Goal: Transaction & Acquisition: Purchase product/service

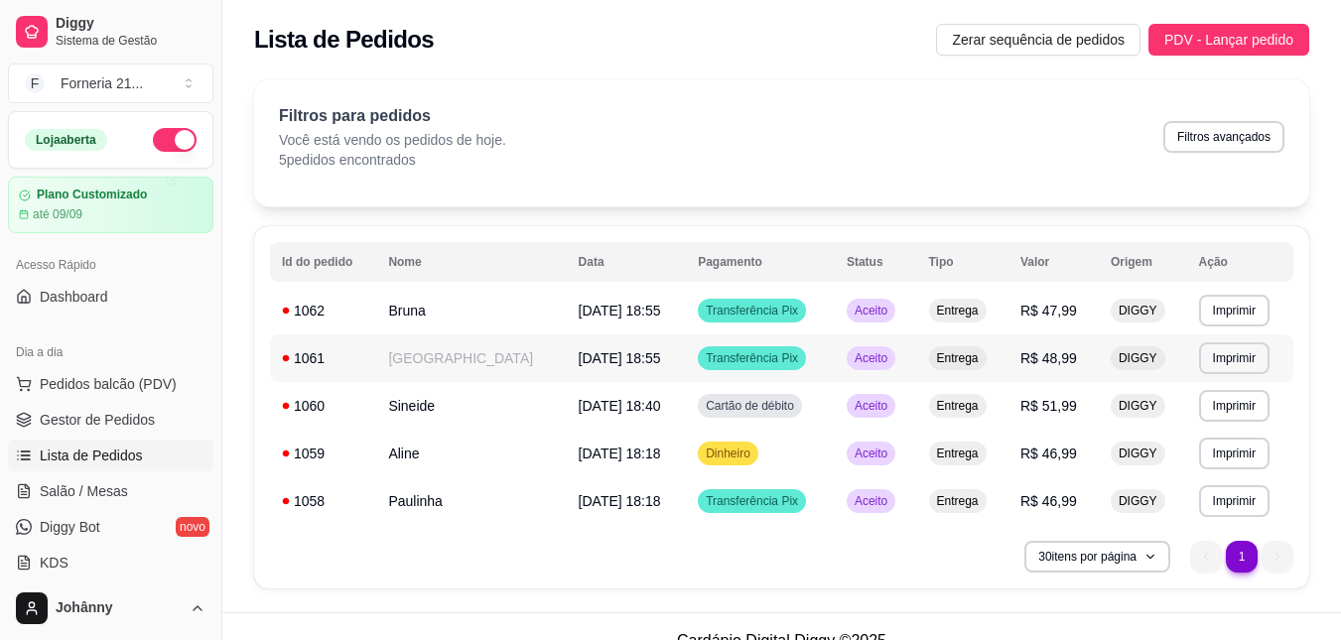
click at [759, 362] on td "Transferência Pix" at bounding box center [760, 358] width 149 height 48
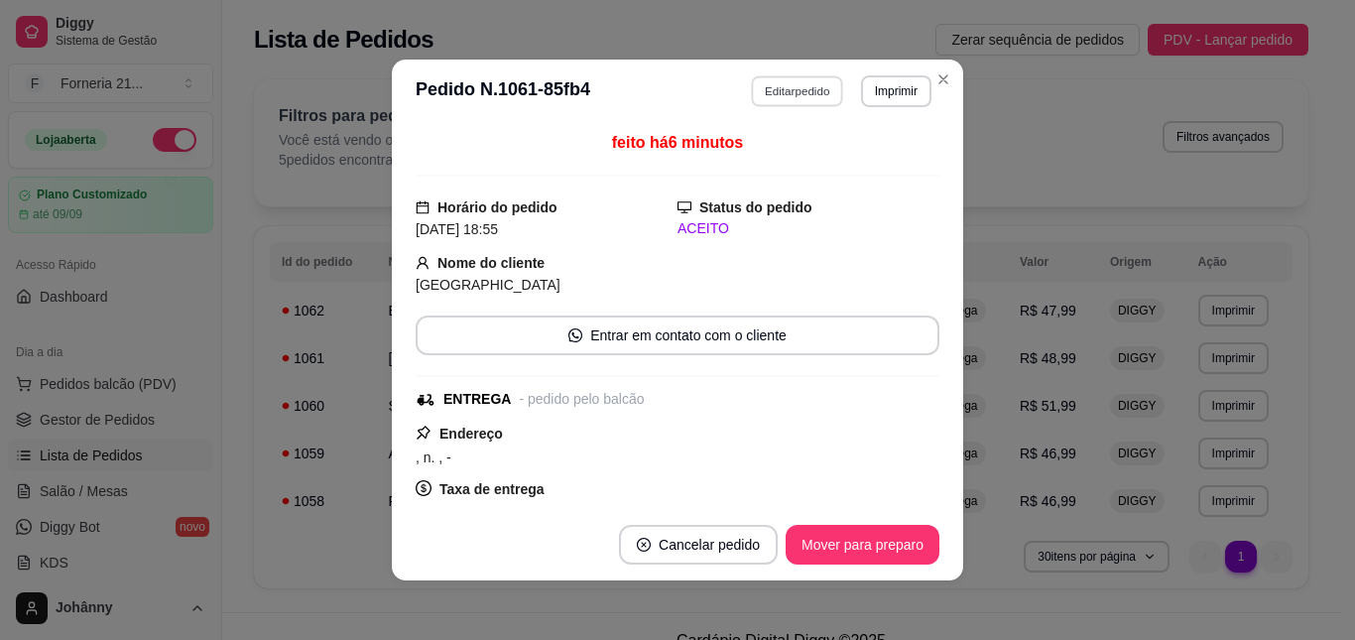
click at [780, 102] on button "Editar pedido" at bounding box center [798, 90] width 92 height 31
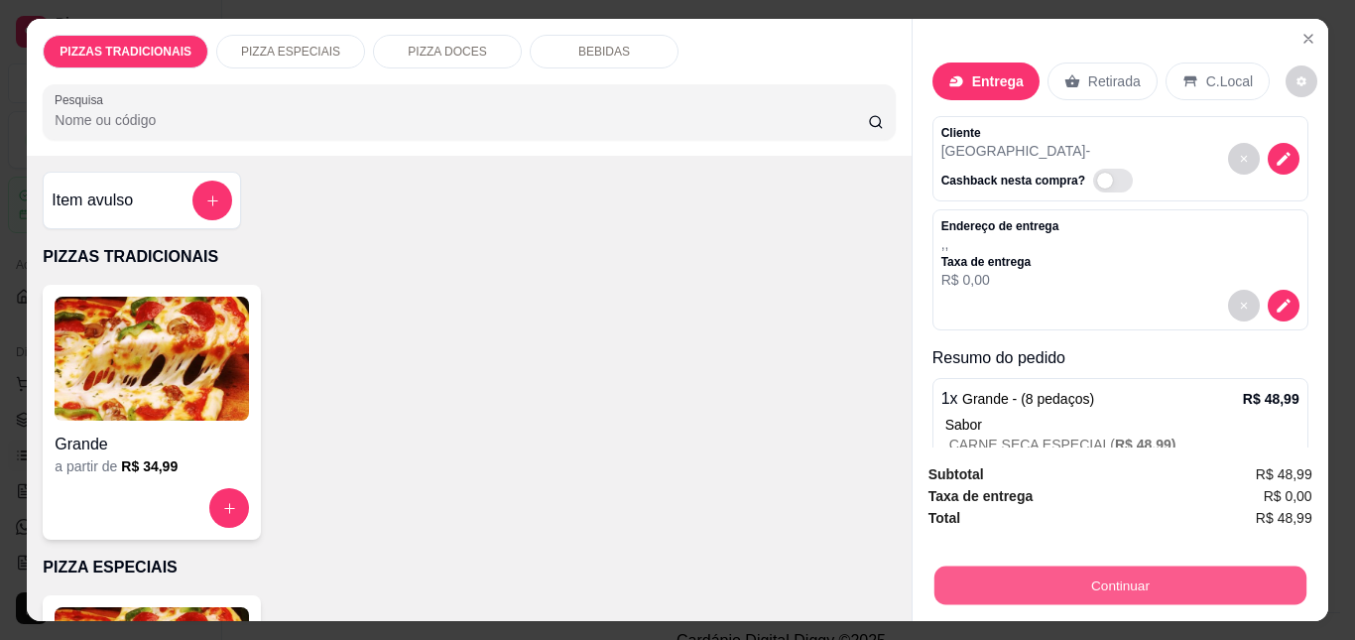
click at [1146, 582] on button "Continuar" at bounding box center [1120, 585] width 372 height 39
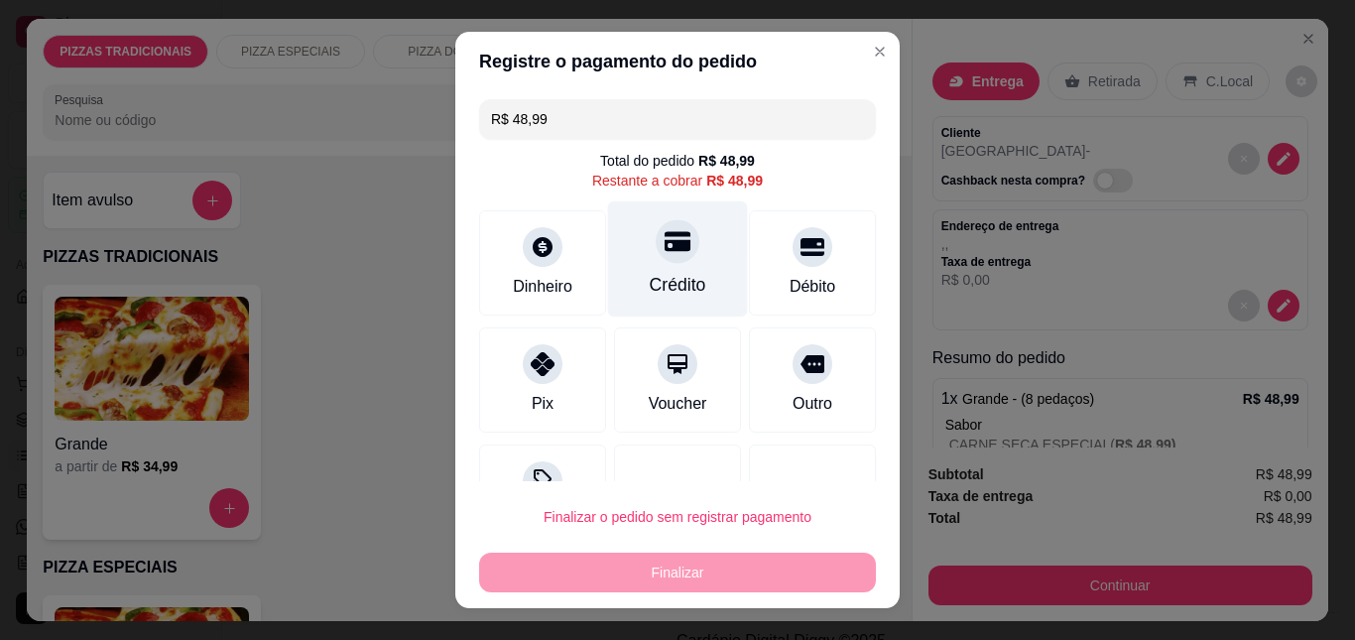
click at [669, 279] on div "Crédito" at bounding box center [678, 285] width 57 height 26
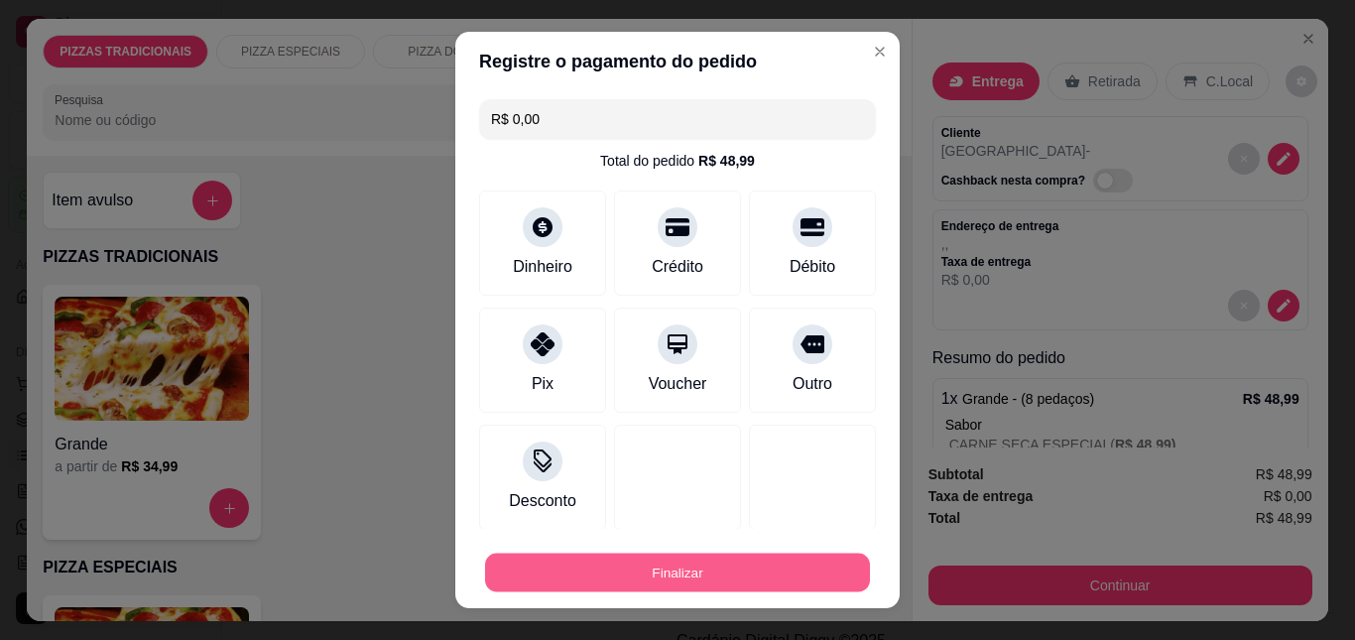
click at [730, 566] on button "Finalizar" at bounding box center [677, 572] width 385 height 39
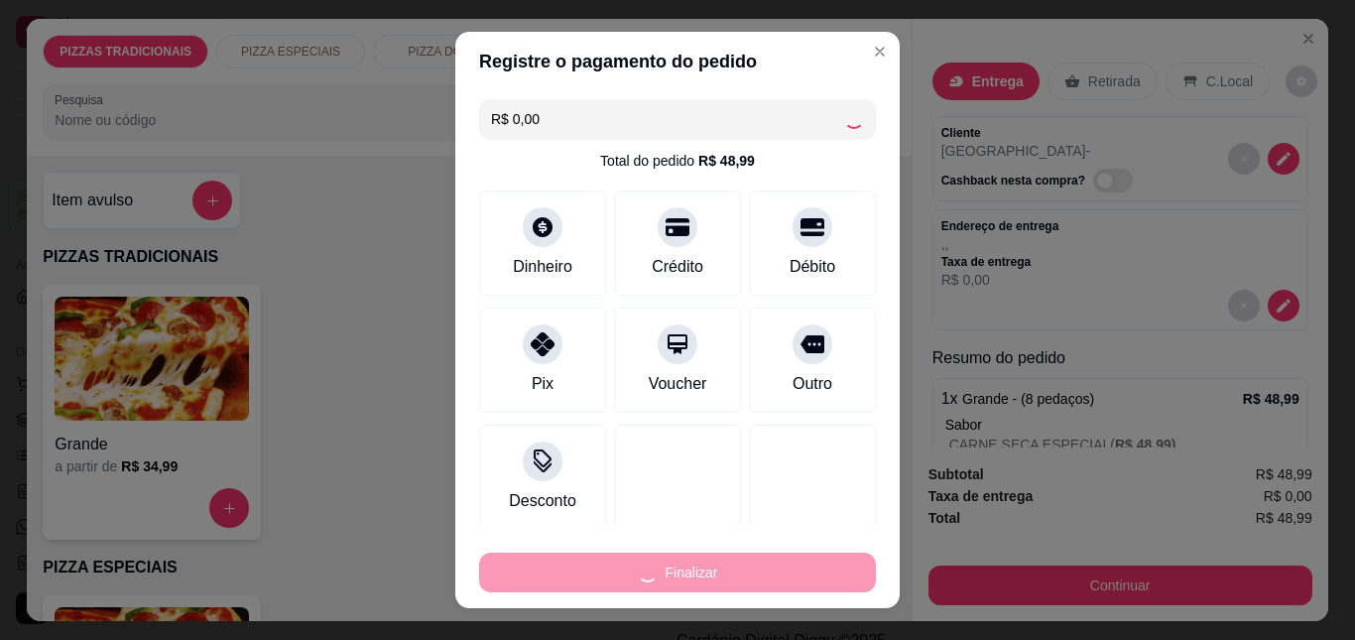
type input "-R$ 48,99"
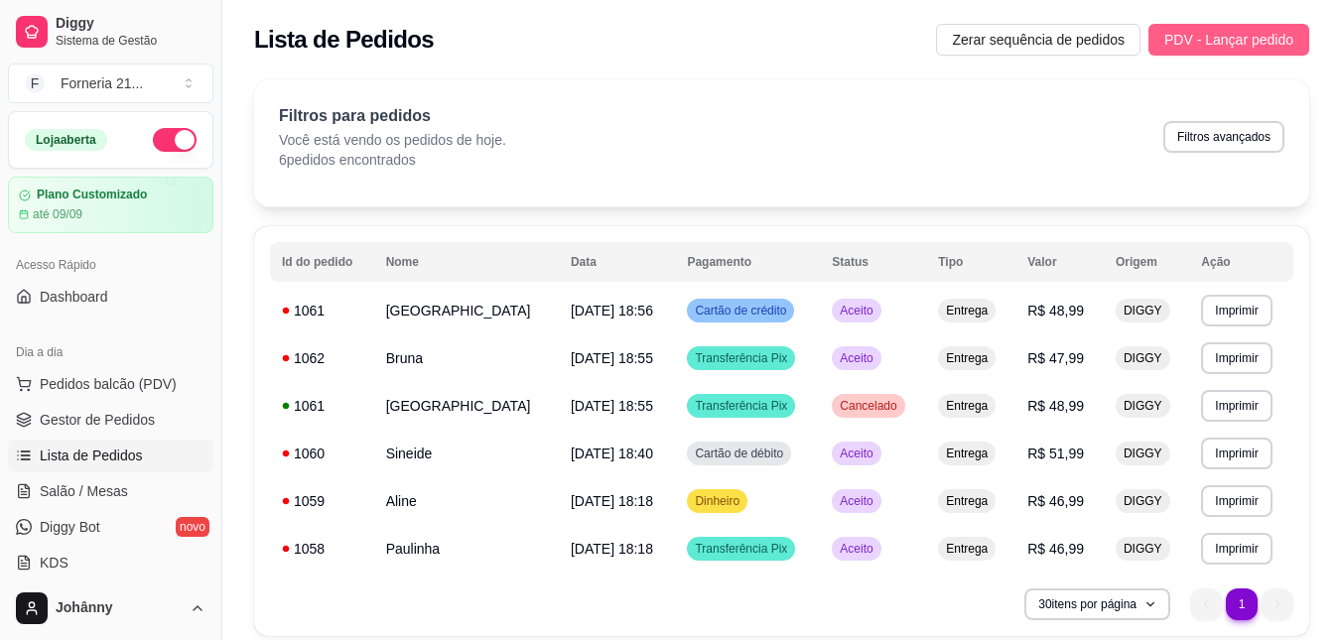
click at [1175, 42] on span "PDV - Lançar pedido" at bounding box center [1228, 40] width 129 height 22
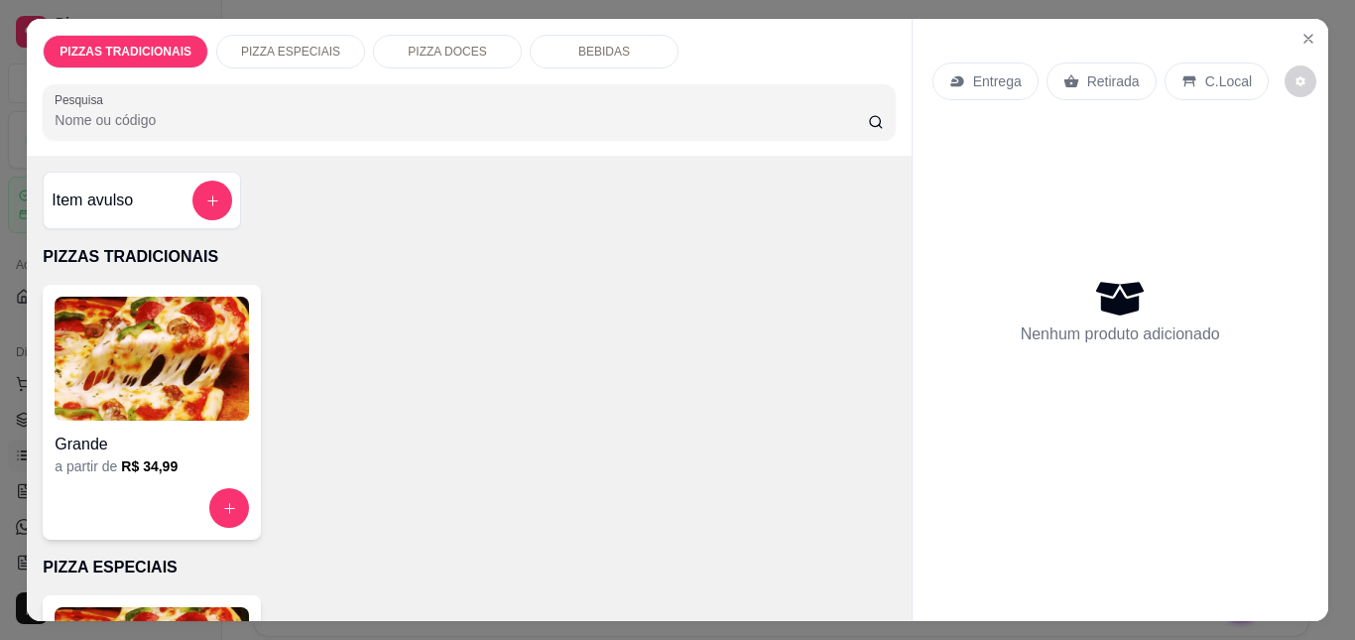
click at [196, 299] on img at bounding box center [152, 359] width 194 height 124
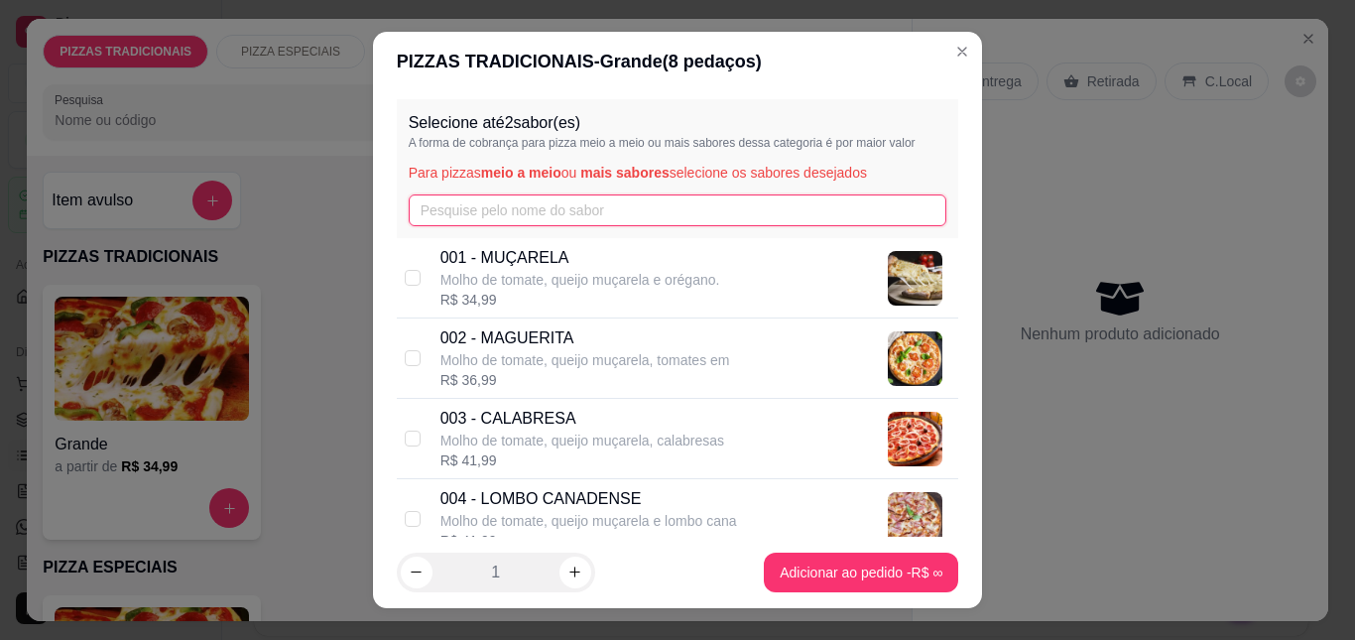
click at [482, 216] on input "text" at bounding box center [678, 210] width 539 height 32
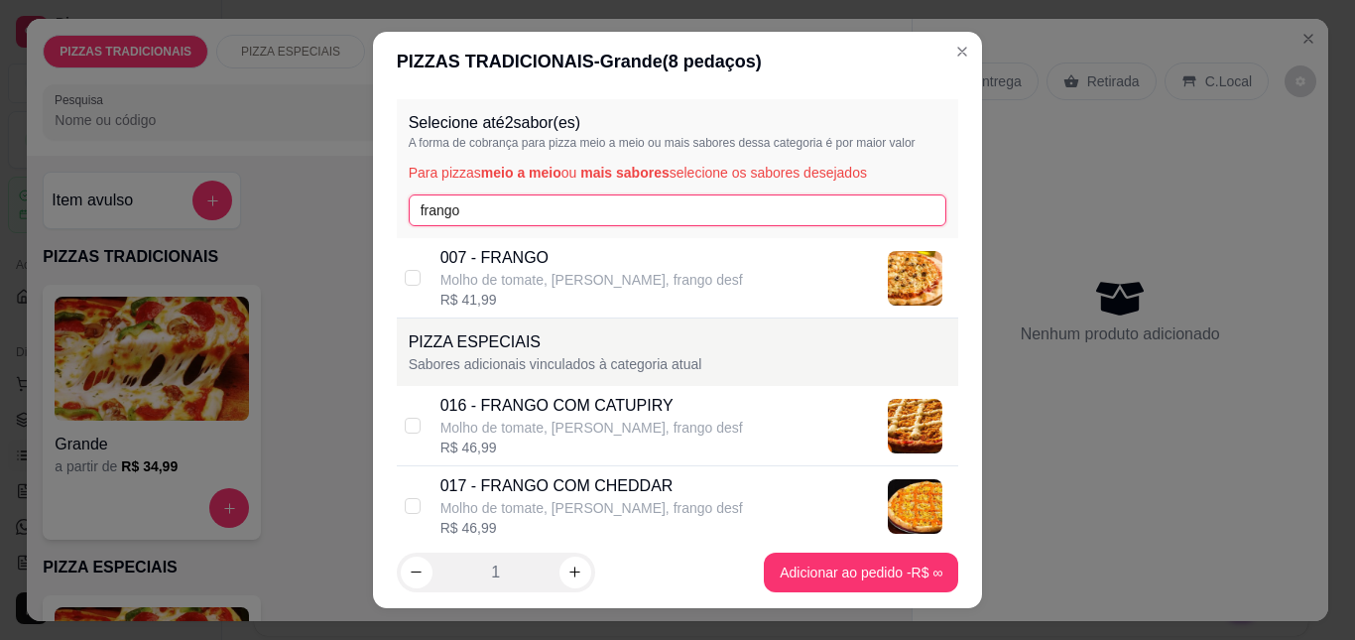
scroll to position [178, 0]
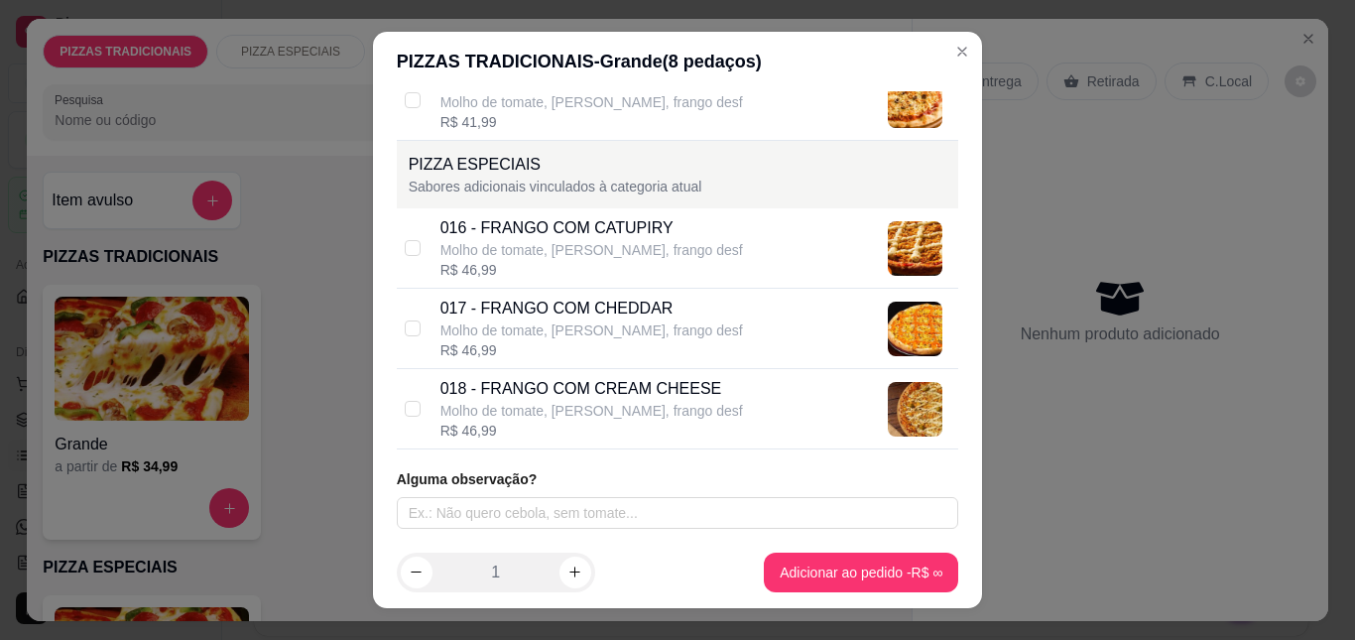
type input "frango"
click at [531, 391] on div "018 - FRANGO COM CREAM CHEESE" at bounding box center [592, 389] width 303 height 24
checkbox input "true"
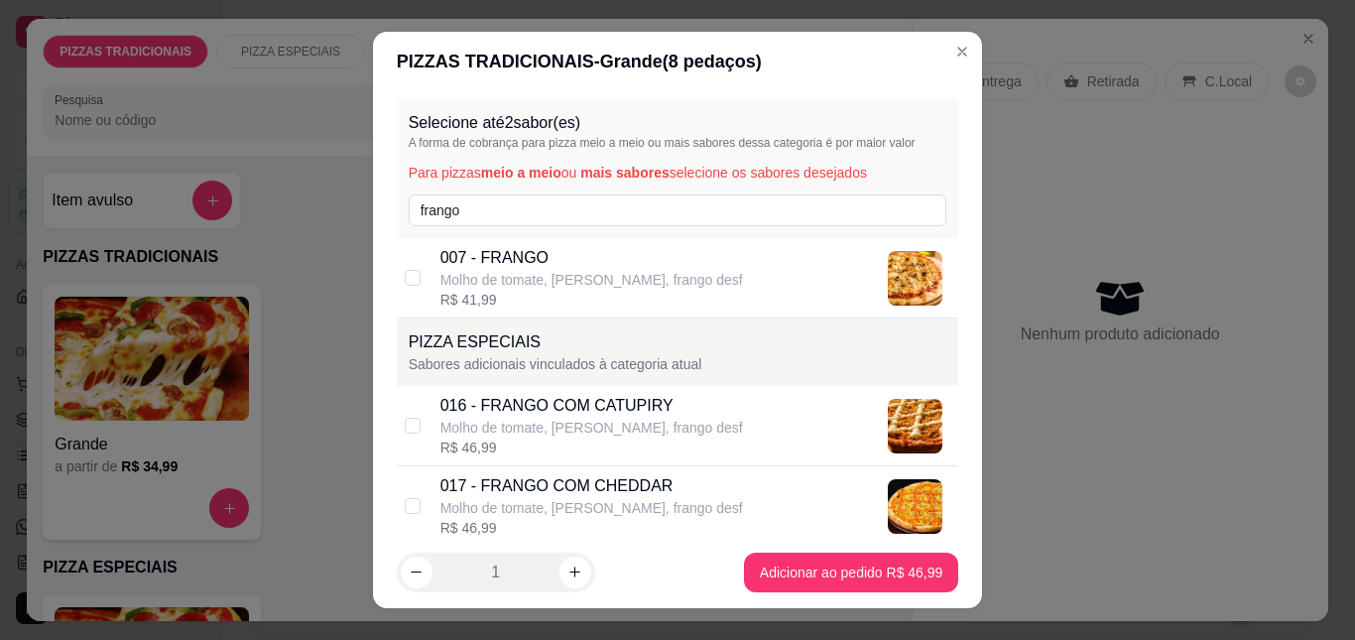
click at [633, 227] on div "Selecione até 2 sabor(es) A forma de cobrança para pizza meio a meio ou mais sa…" at bounding box center [678, 168] width 563 height 139
click at [641, 213] on input "frango" at bounding box center [678, 210] width 539 height 32
type input "f"
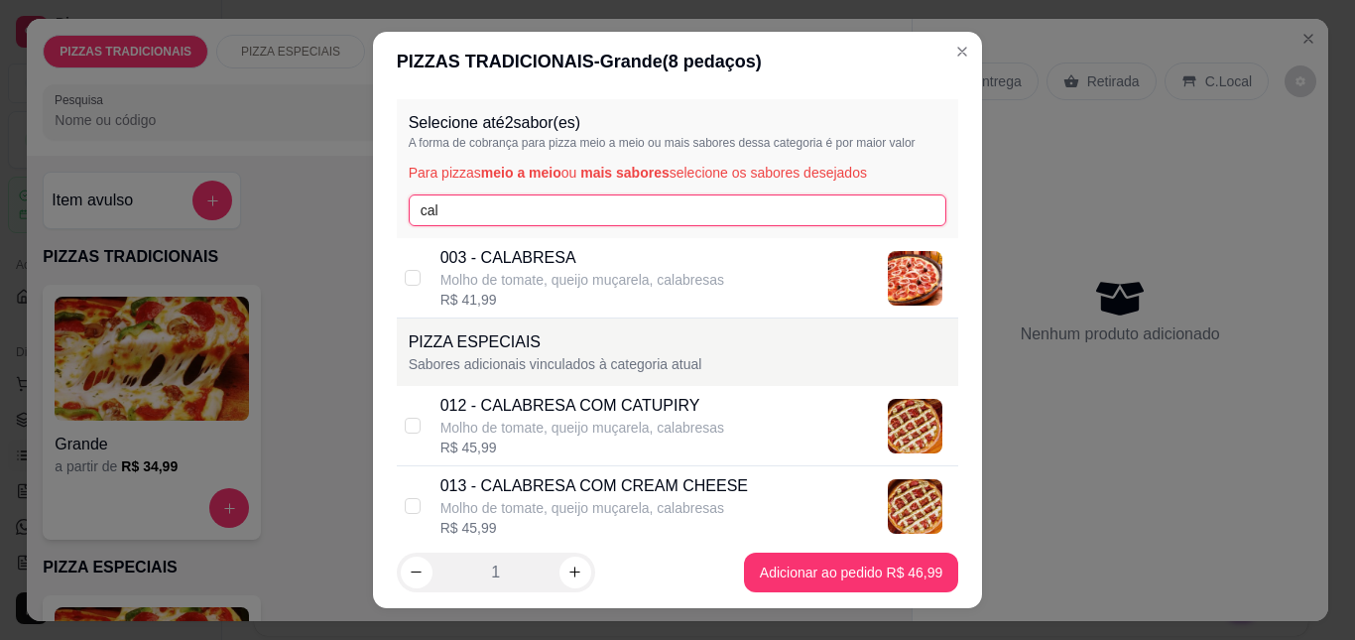
type input "cal"
click at [619, 491] on div "013 - CALABRESA COM CREAM CHEESE" at bounding box center [595, 486] width 308 height 24
checkbox input "true"
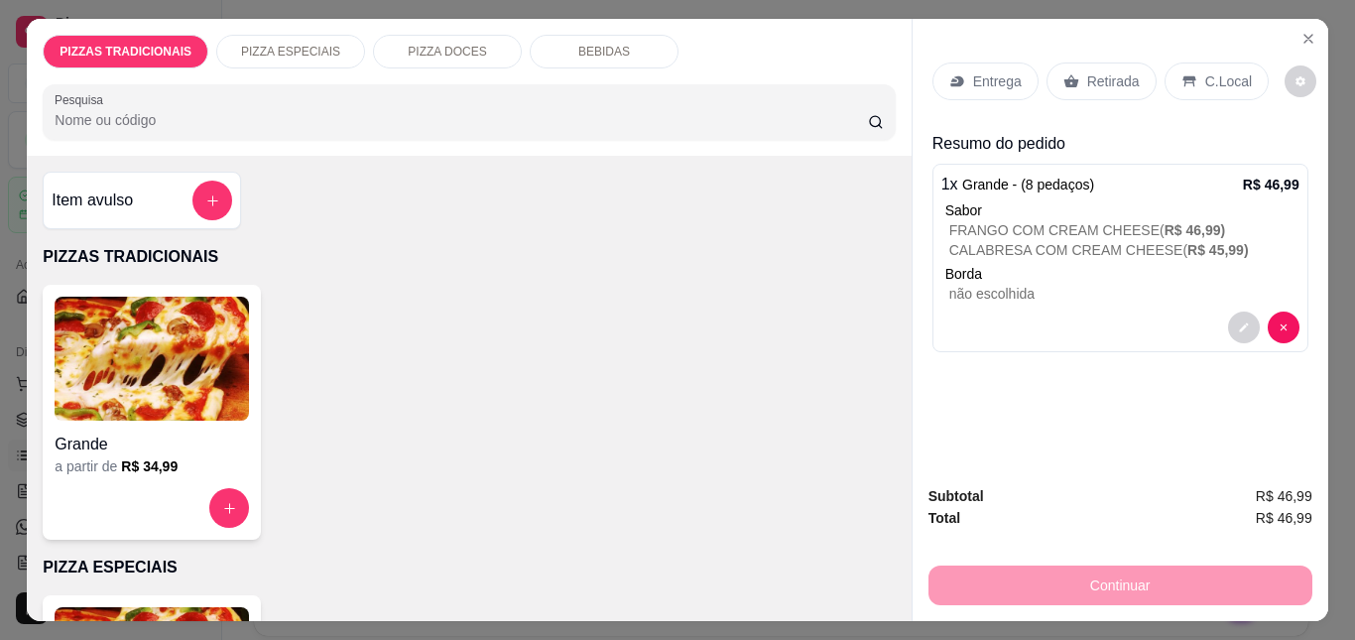
click at [981, 82] on p "Entrega" at bounding box center [997, 81] width 49 height 20
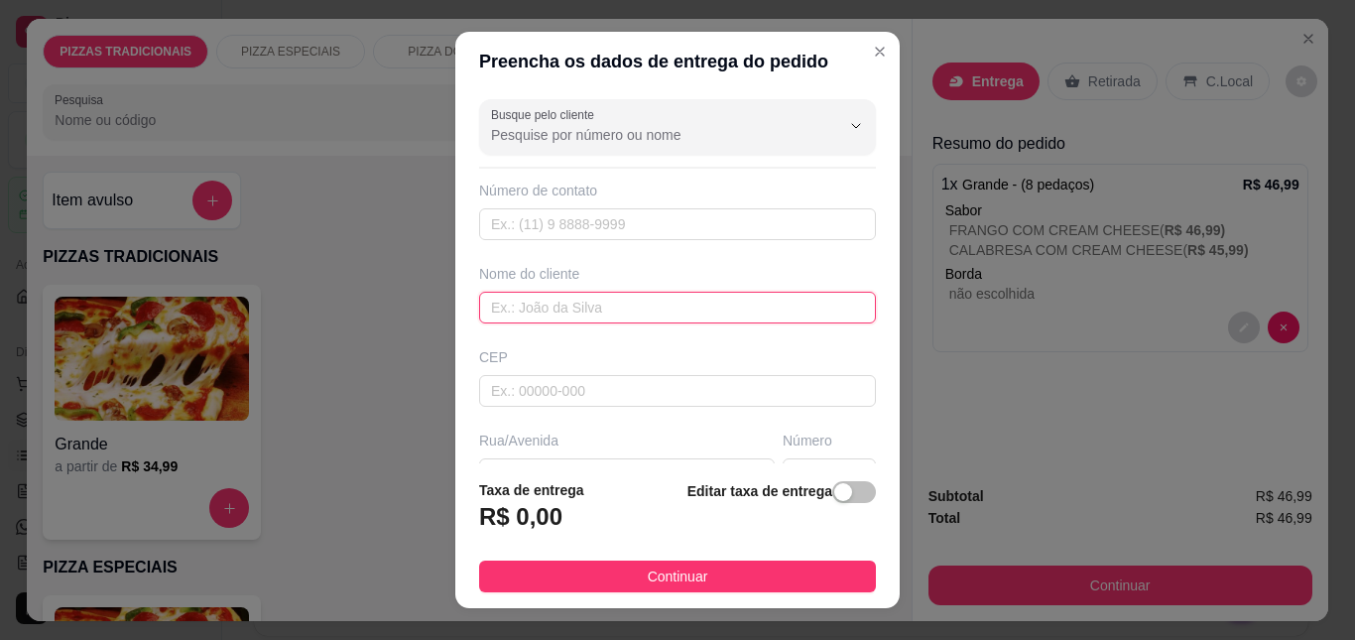
click at [680, 310] on input "text" at bounding box center [677, 308] width 397 height 32
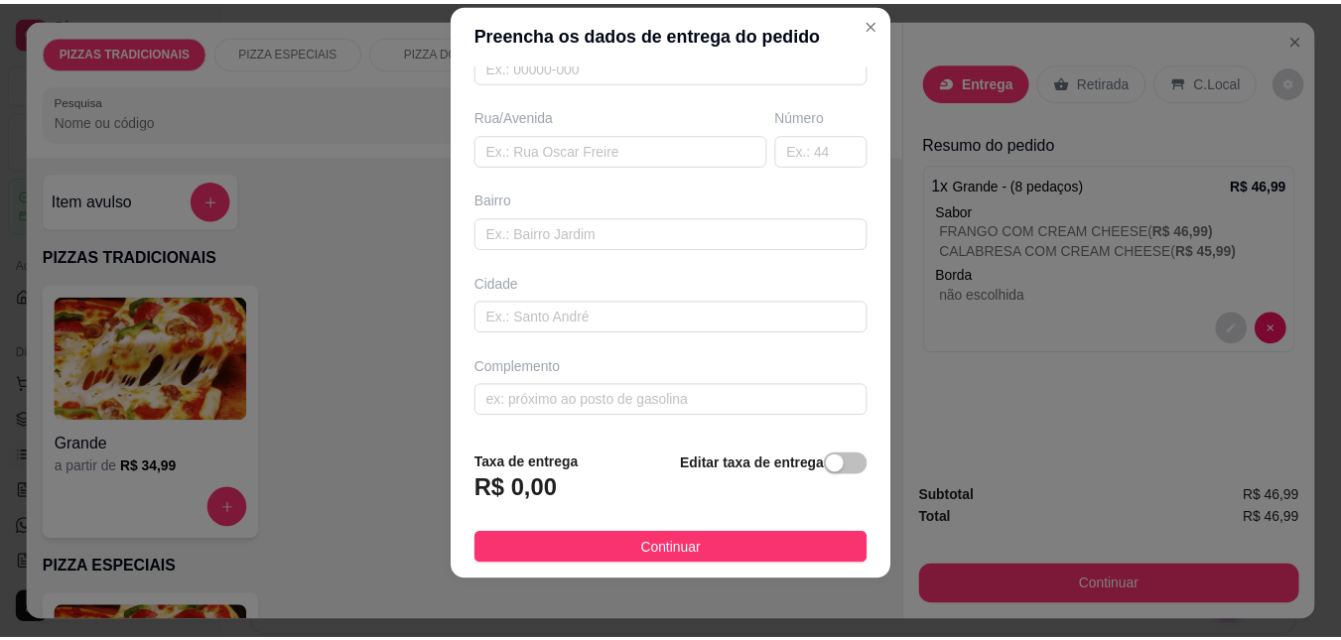
scroll to position [32, 0]
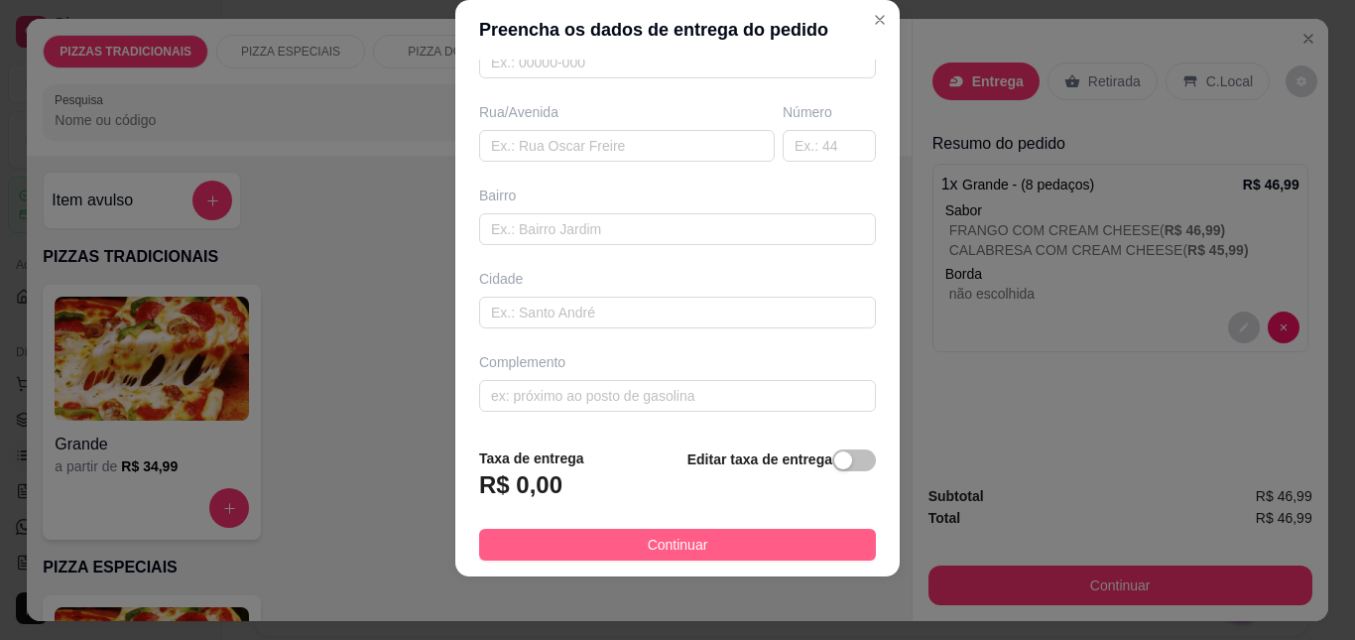
type input "Gicele Katia"
click at [722, 548] on button "Continuar" at bounding box center [677, 545] width 397 height 32
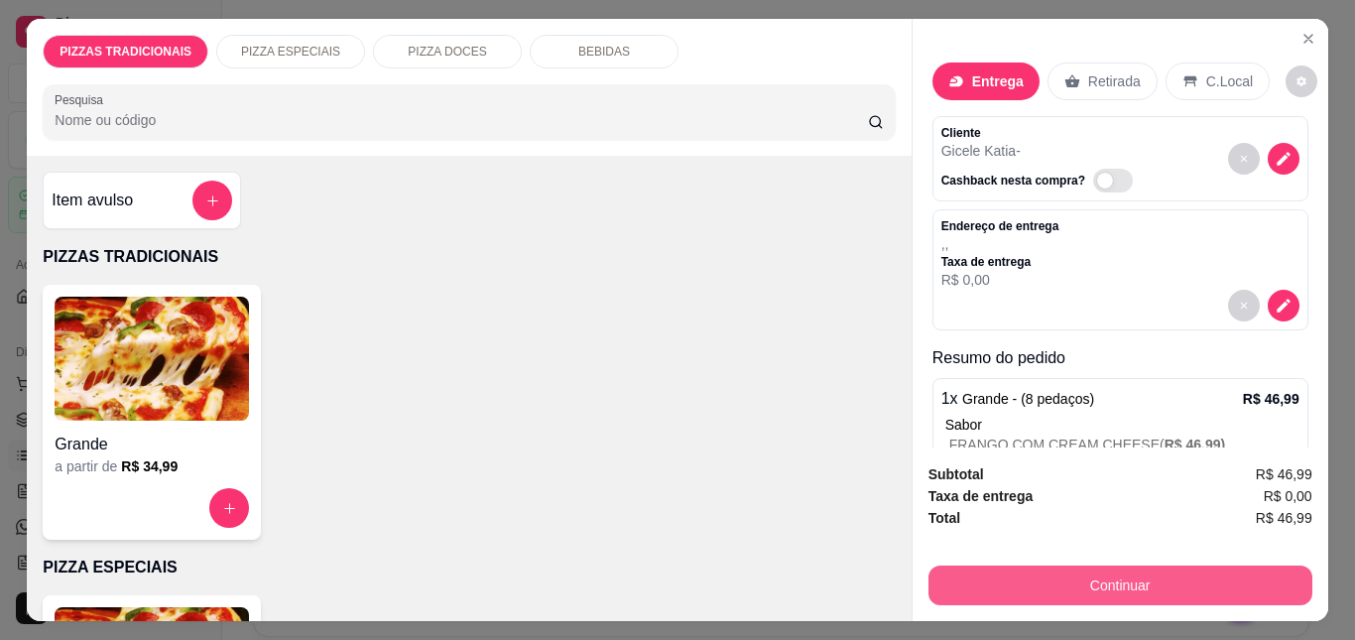
click at [979, 587] on button "Continuar" at bounding box center [1121, 586] width 384 height 40
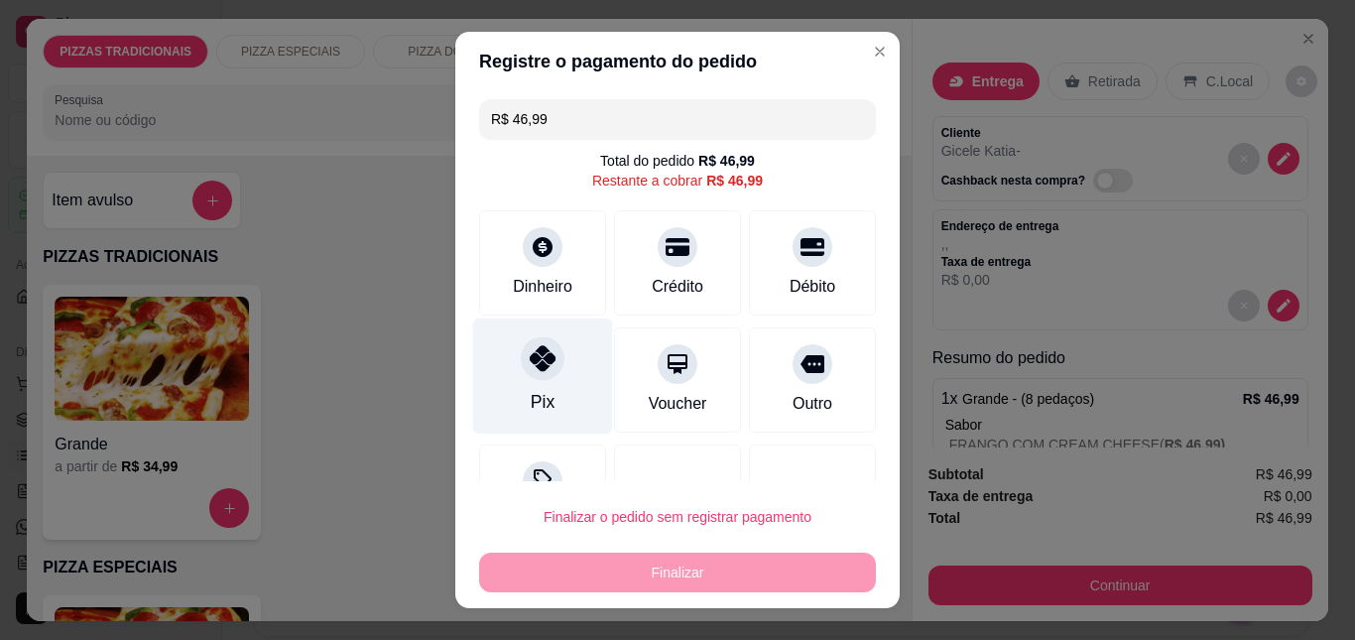
click at [565, 358] on div "Pix" at bounding box center [543, 377] width 140 height 116
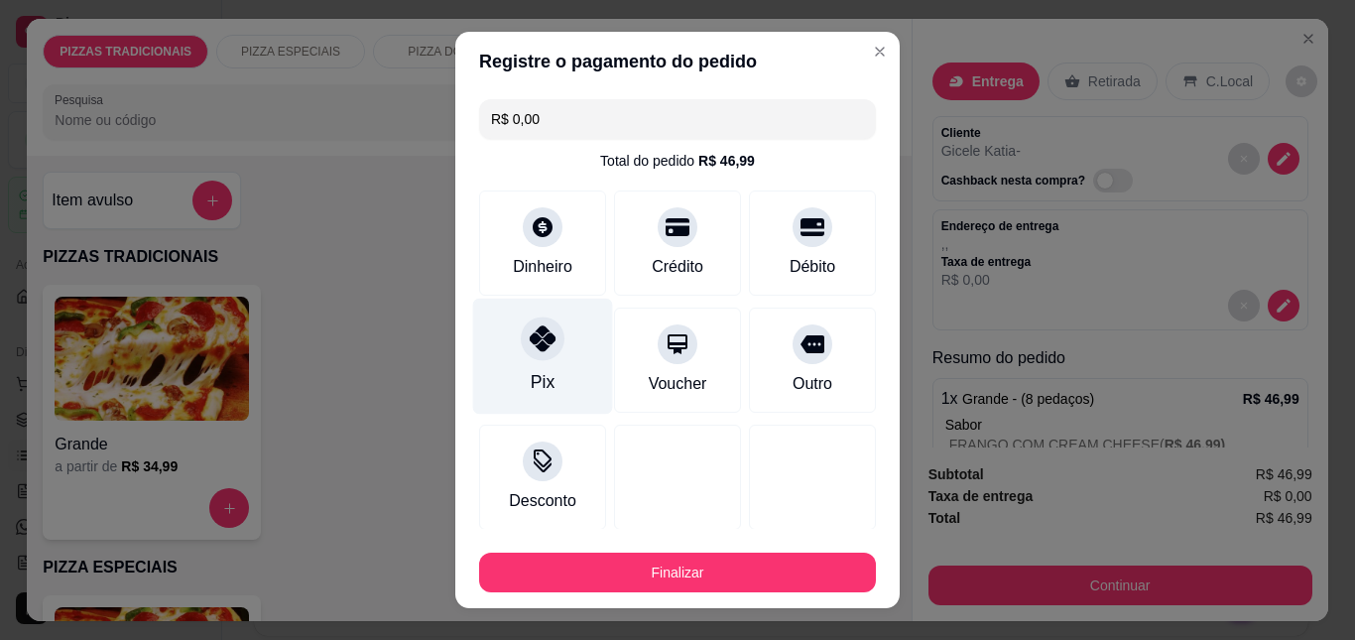
click at [565, 358] on div "Pix" at bounding box center [543, 357] width 140 height 116
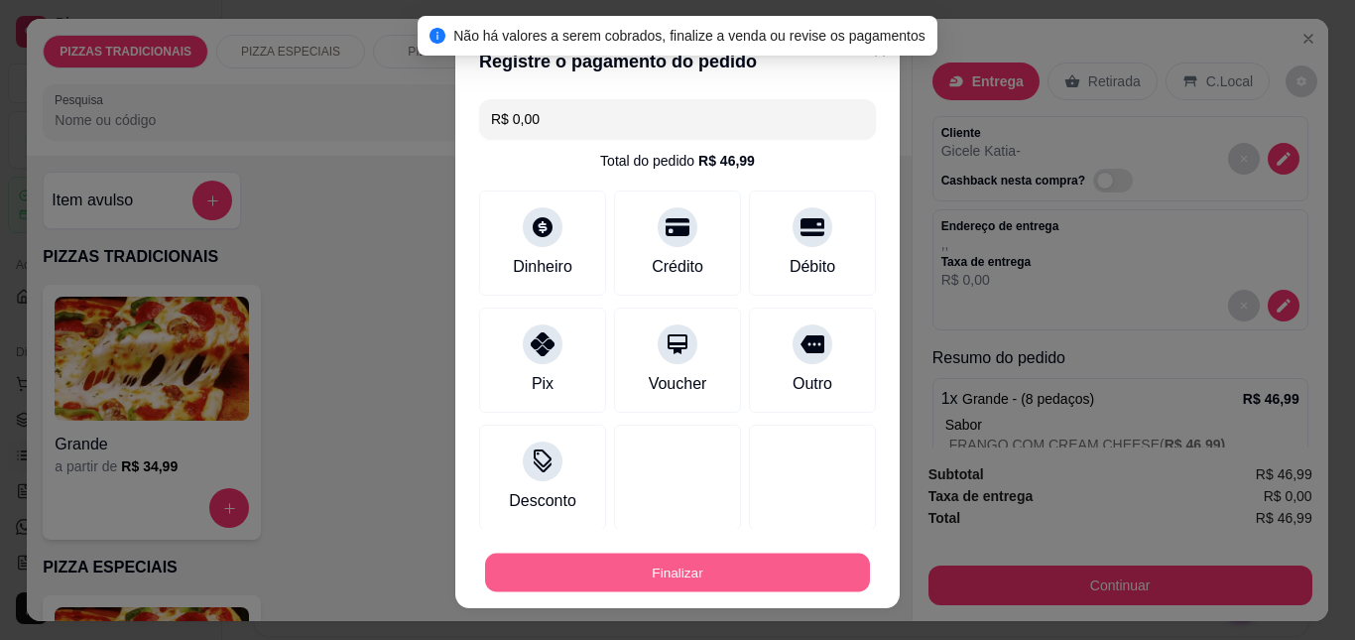
click at [681, 574] on button "Finalizar" at bounding box center [677, 572] width 385 height 39
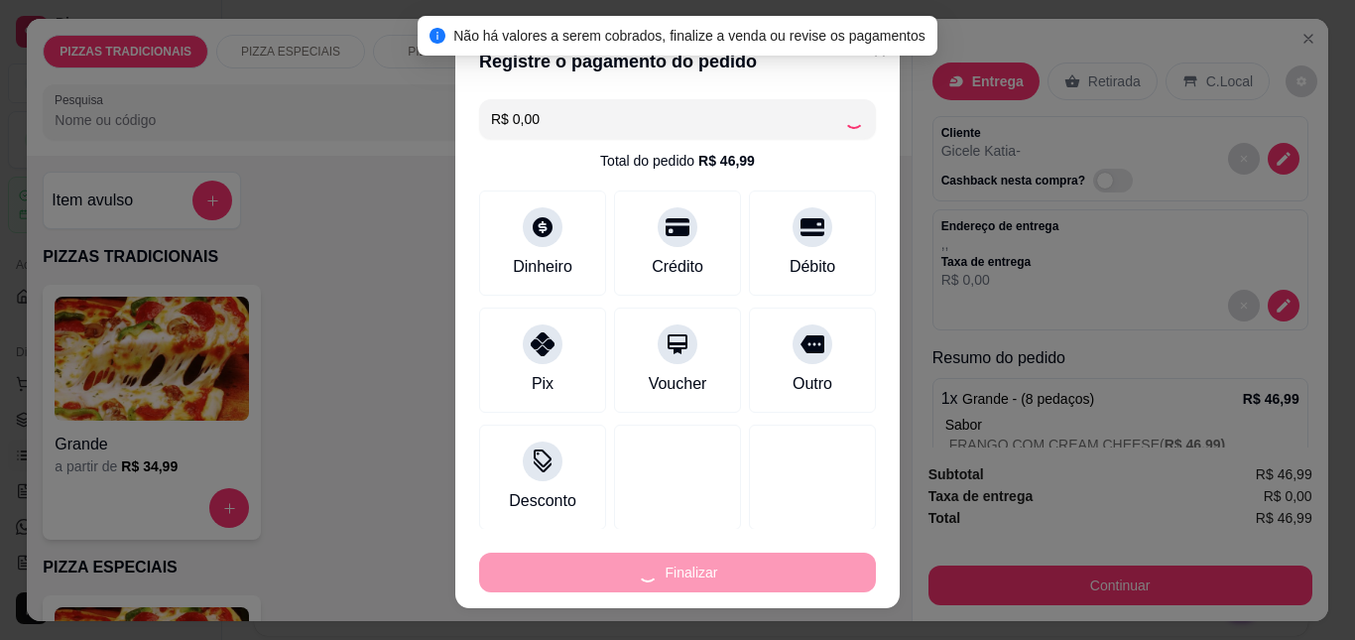
type input "-R$ 46,99"
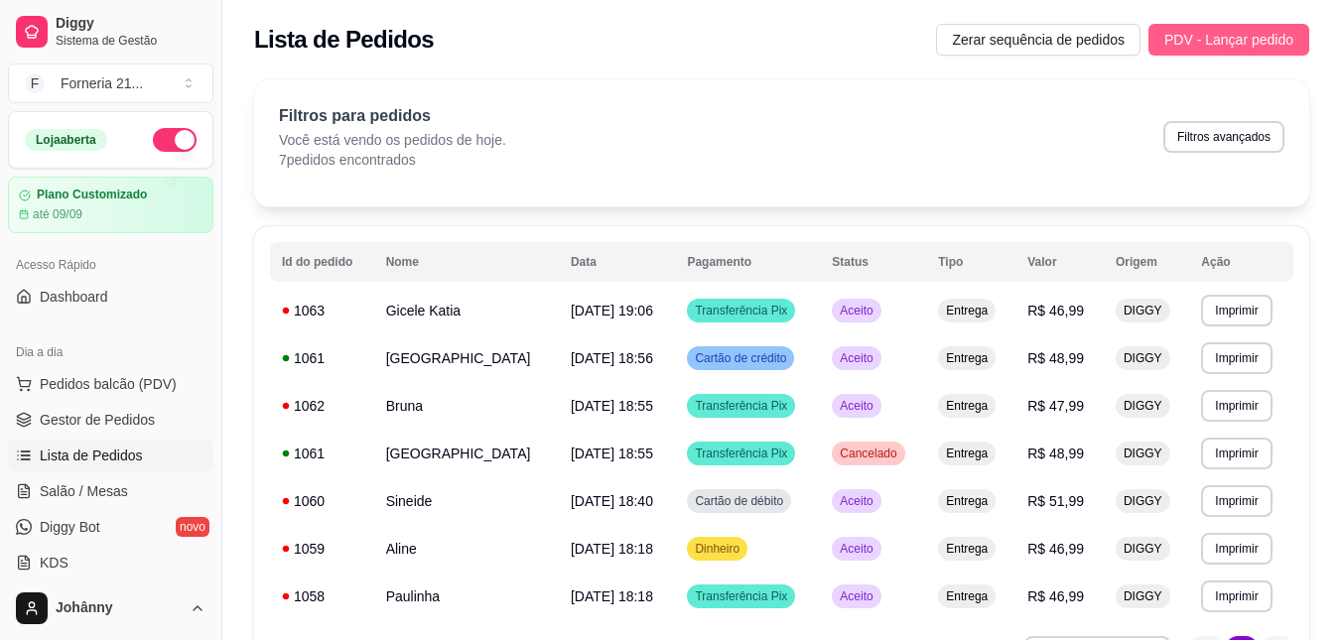
click at [1274, 43] on span "PDV - Lançar pedido" at bounding box center [1228, 40] width 129 height 22
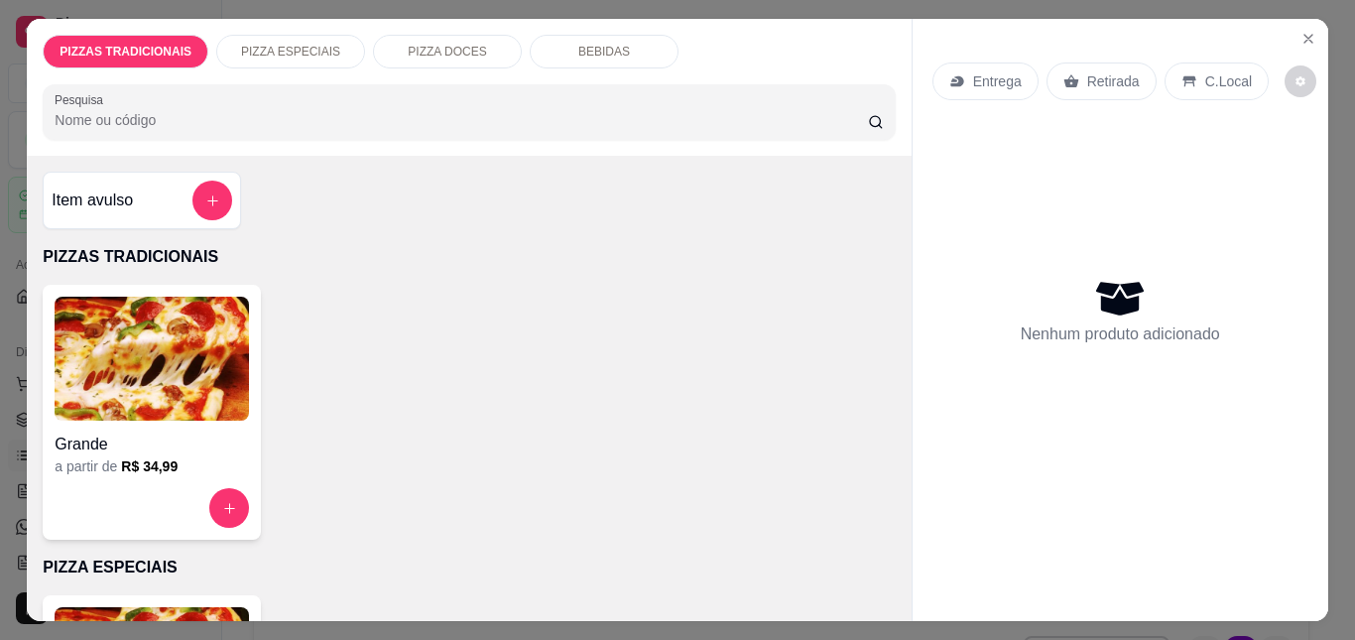
click at [134, 389] on img at bounding box center [152, 359] width 194 height 124
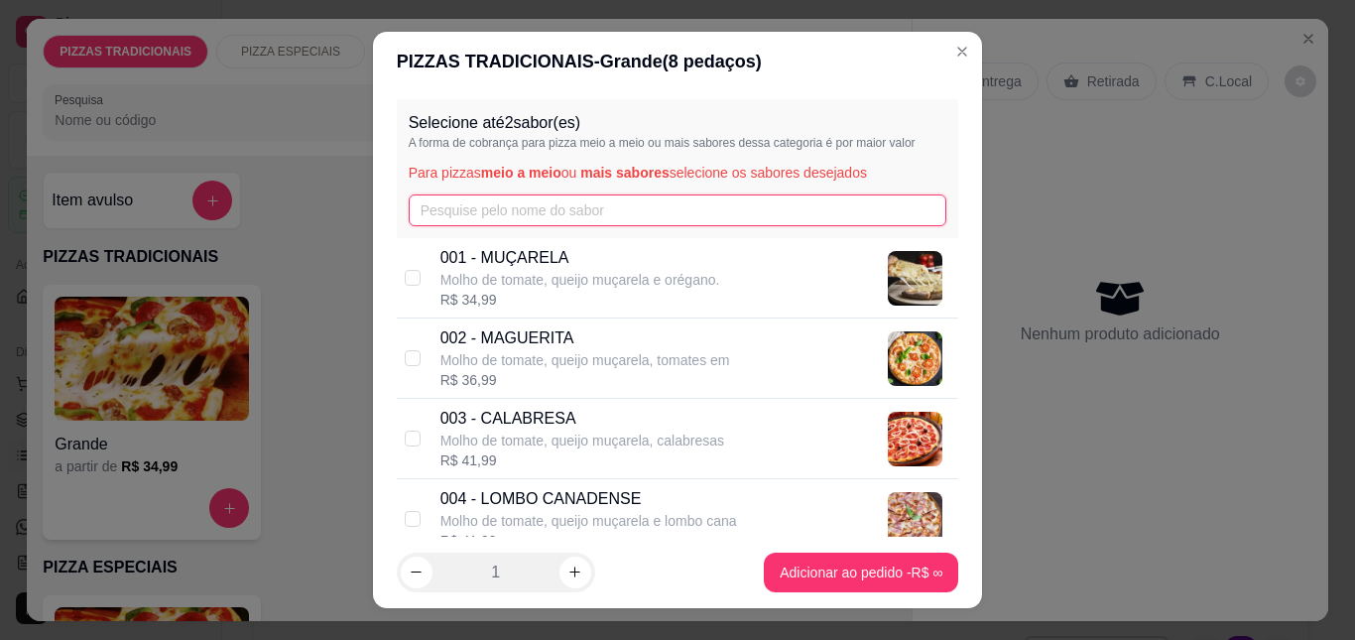
click at [485, 212] on input "text" at bounding box center [678, 210] width 539 height 32
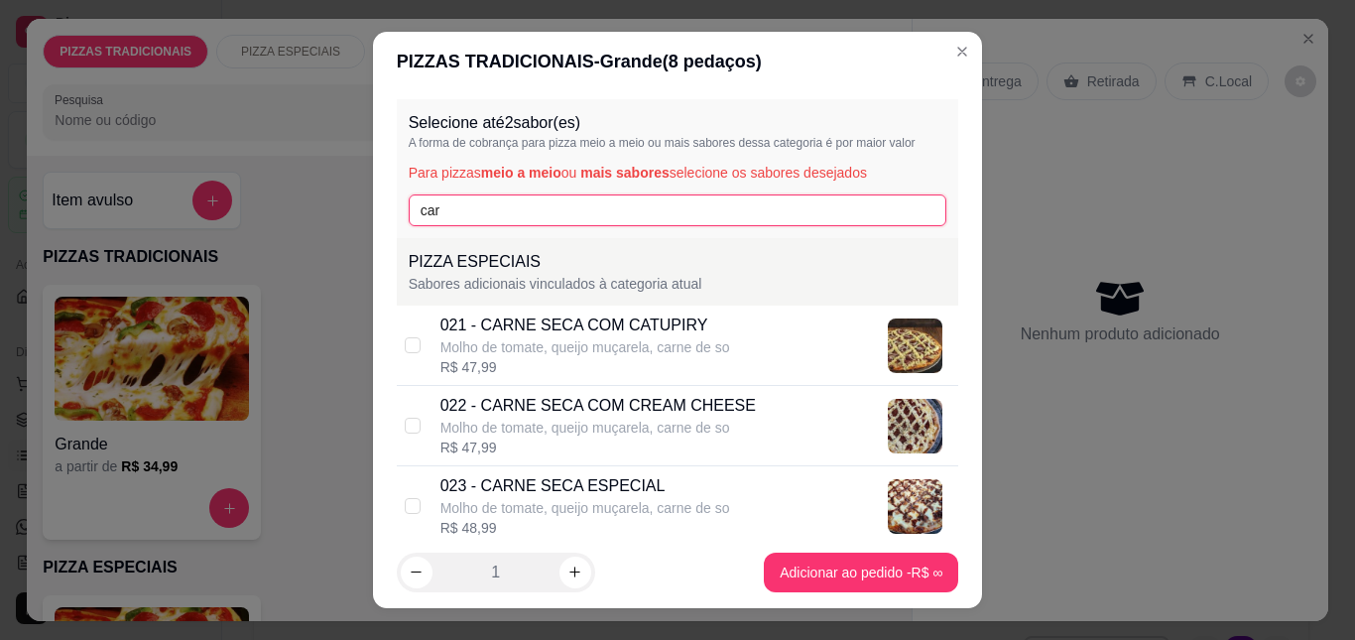
type input "car"
click at [554, 489] on div "023 - CARNE SECA ESPECIAL" at bounding box center [586, 486] width 290 height 24
checkbox input "true"
click at [515, 209] on input "car" at bounding box center [678, 210] width 539 height 32
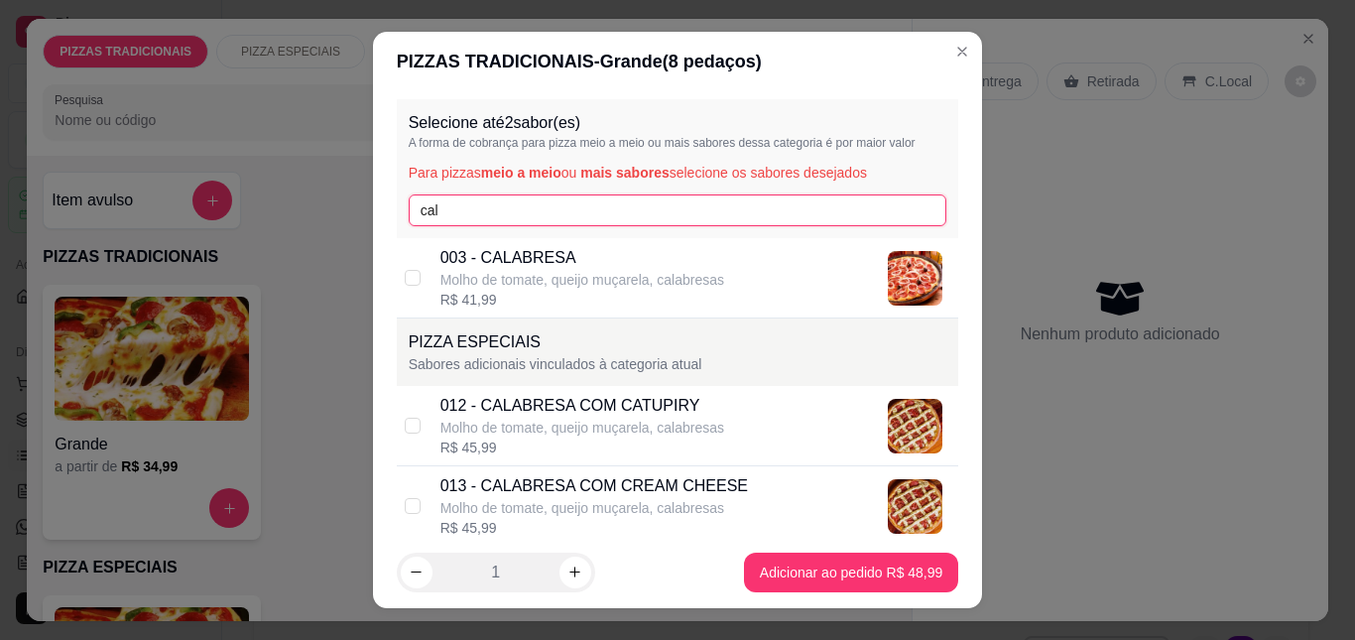
type input "cal"
click at [553, 298] on div "R$ 41,99" at bounding box center [583, 300] width 284 height 20
checkbox input "true"
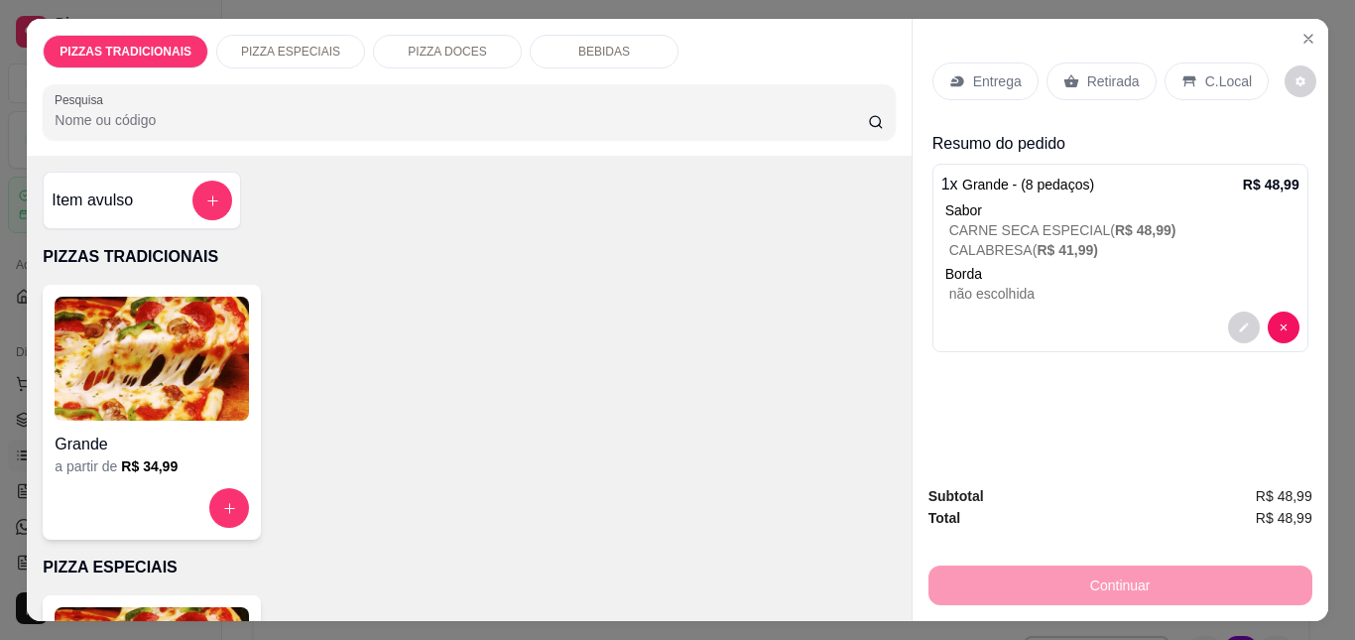
click at [962, 63] on div "Entrega" at bounding box center [986, 82] width 106 height 38
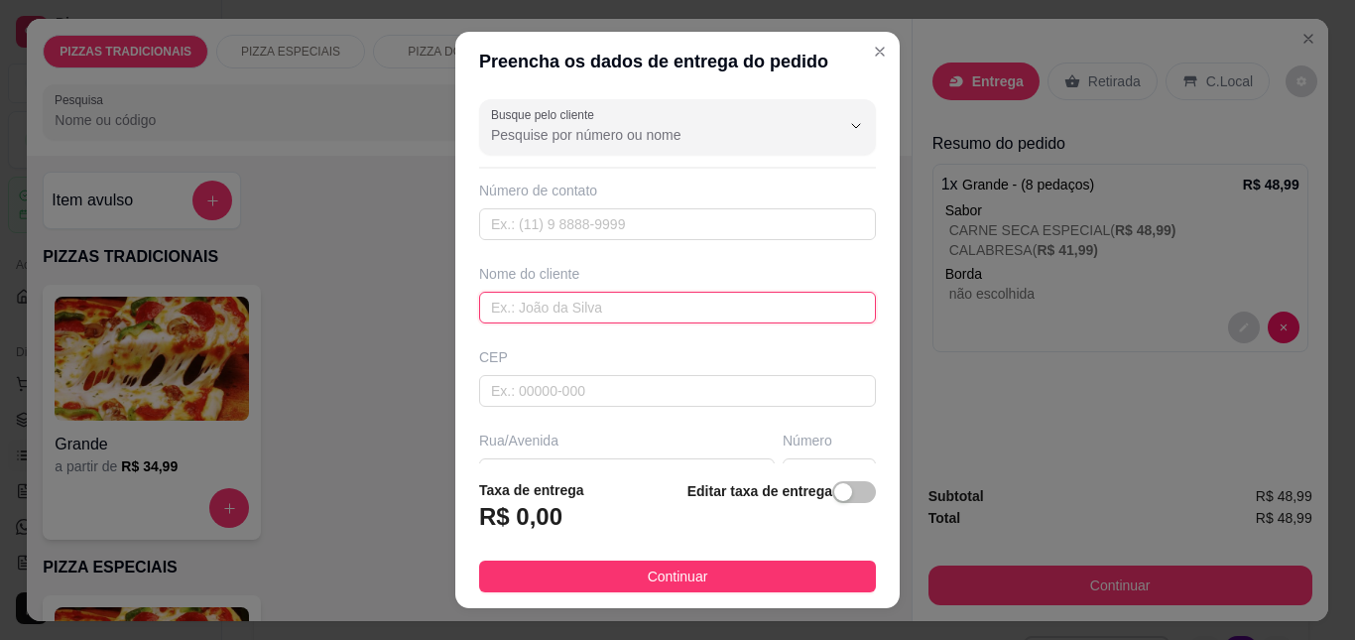
click at [638, 314] on input "text" at bounding box center [677, 308] width 397 height 32
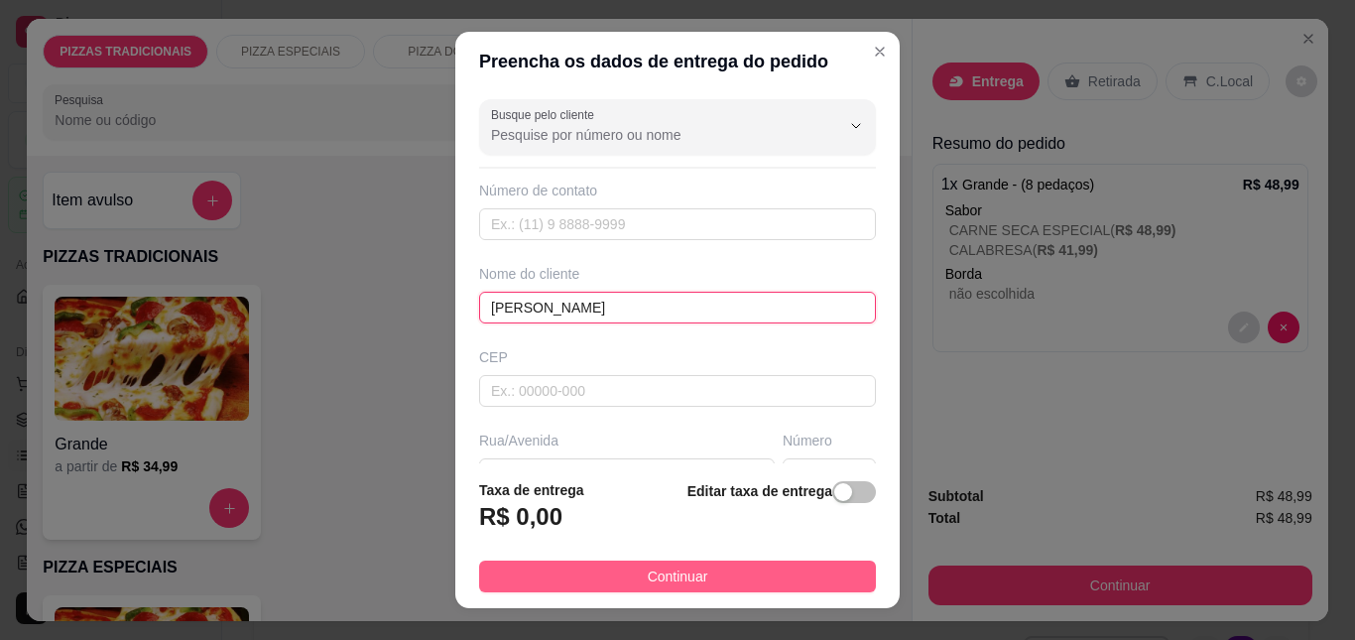
type input "[PERSON_NAME]"
click at [708, 567] on button "Continuar" at bounding box center [677, 577] width 397 height 32
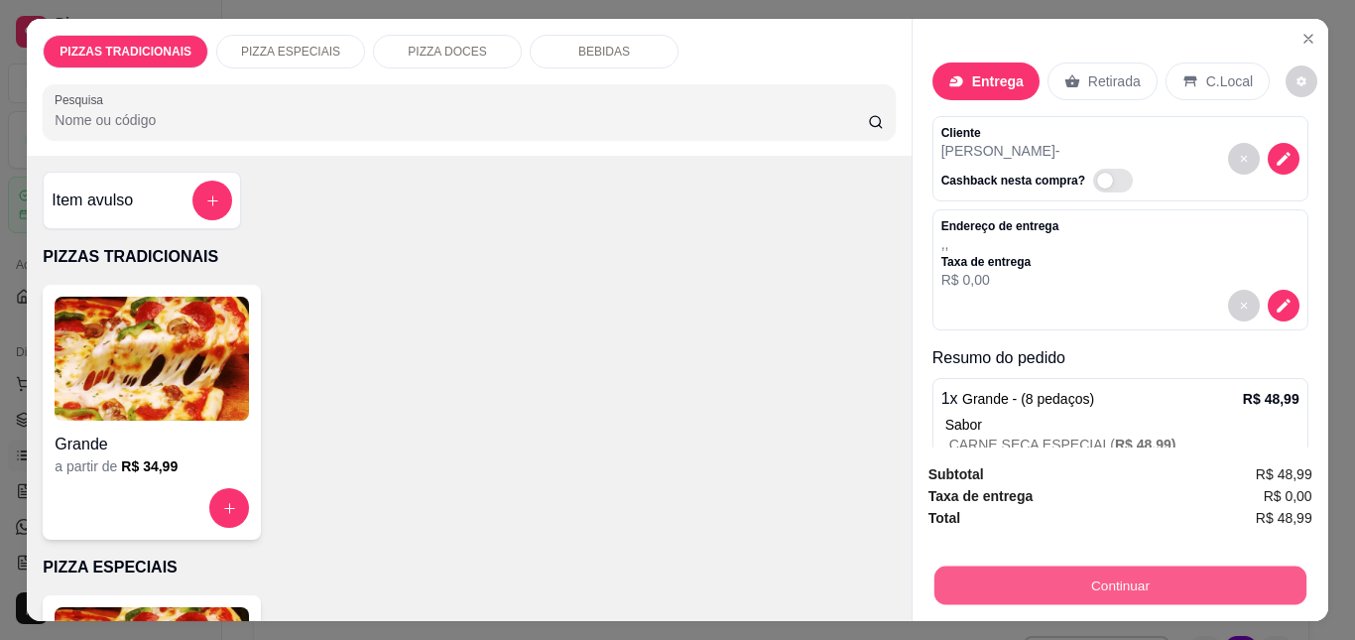
click at [1012, 566] on button "Continuar" at bounding box center [1120, 585] width 372 height 39
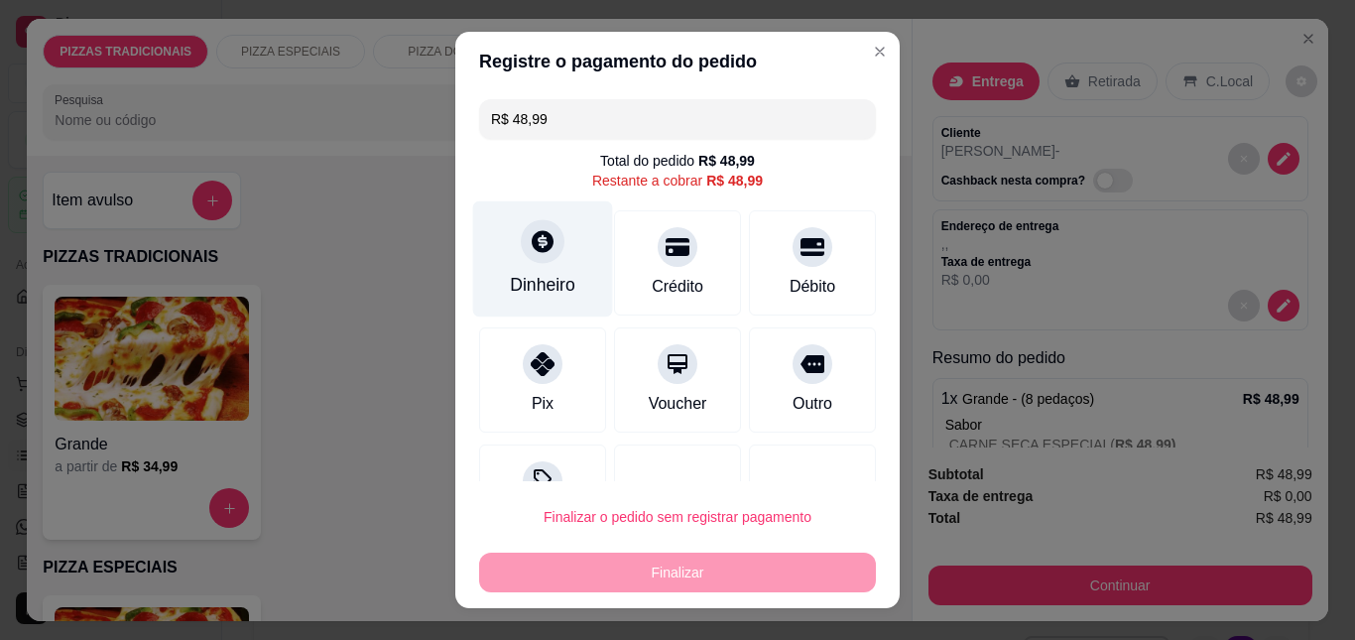
click at [514, 281] on div "Dinheiro" at bounding box center [542, 285] width 65 height 26
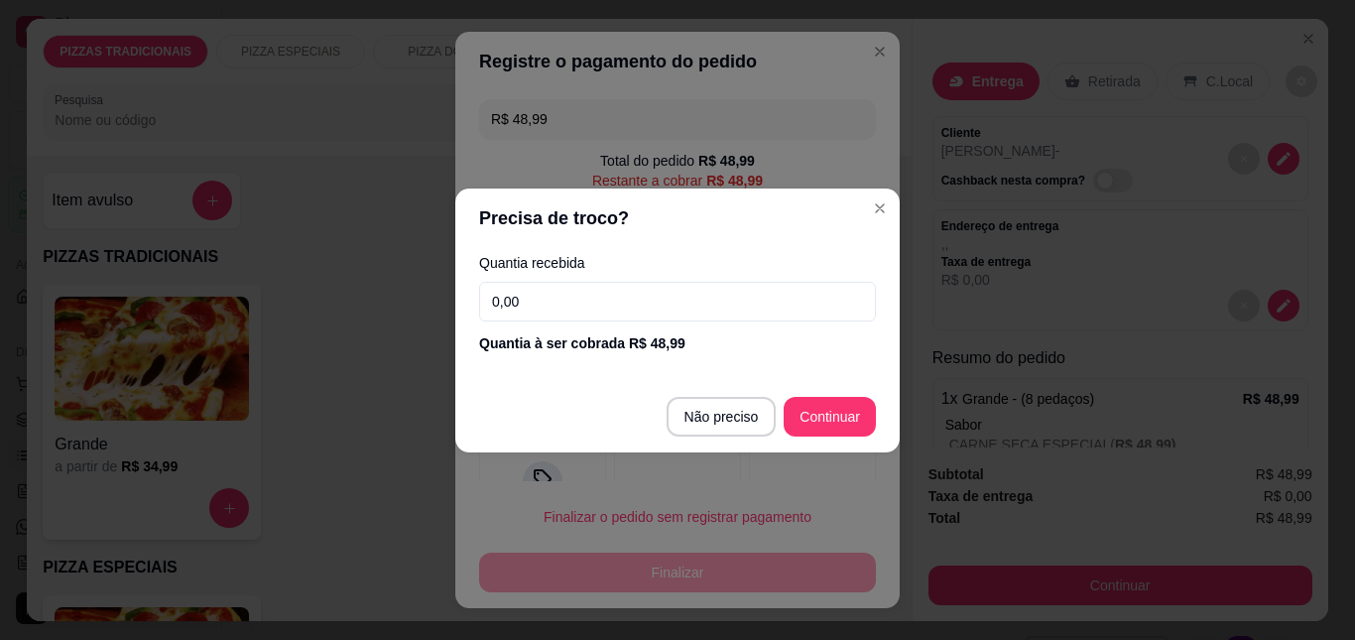
click at [624, 306] on input "0,00" at bounding box center [677, 302] width 397 height 40
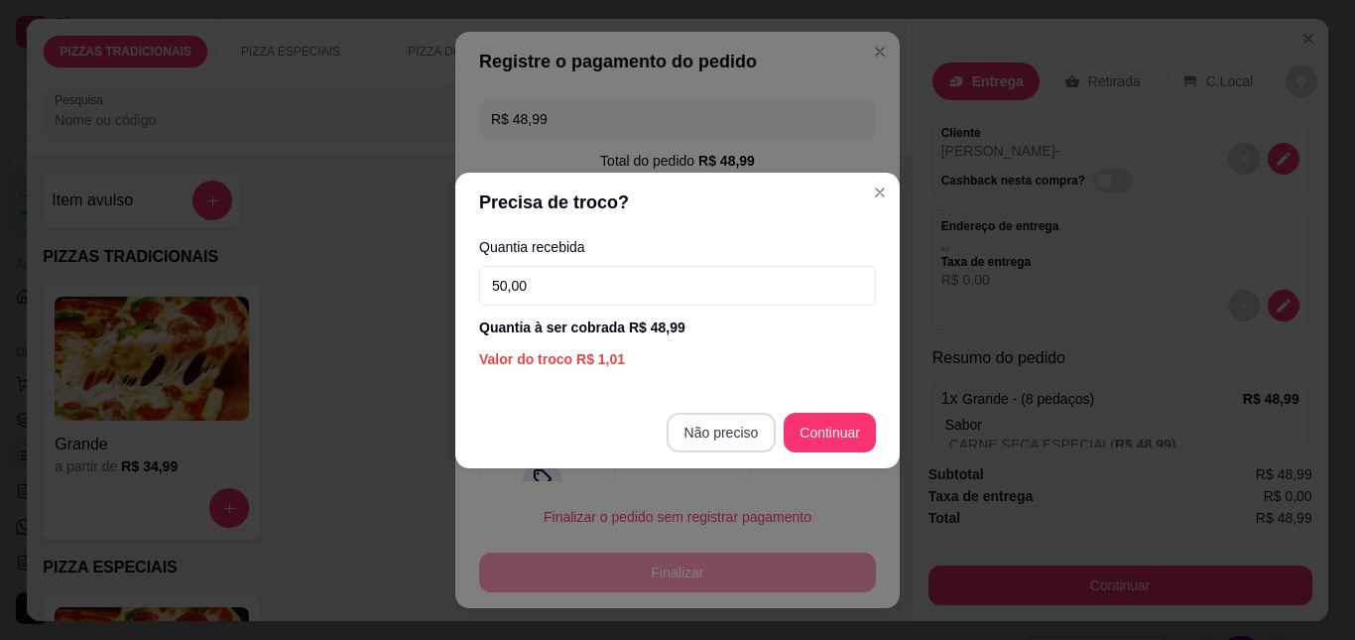
type input "50,00"
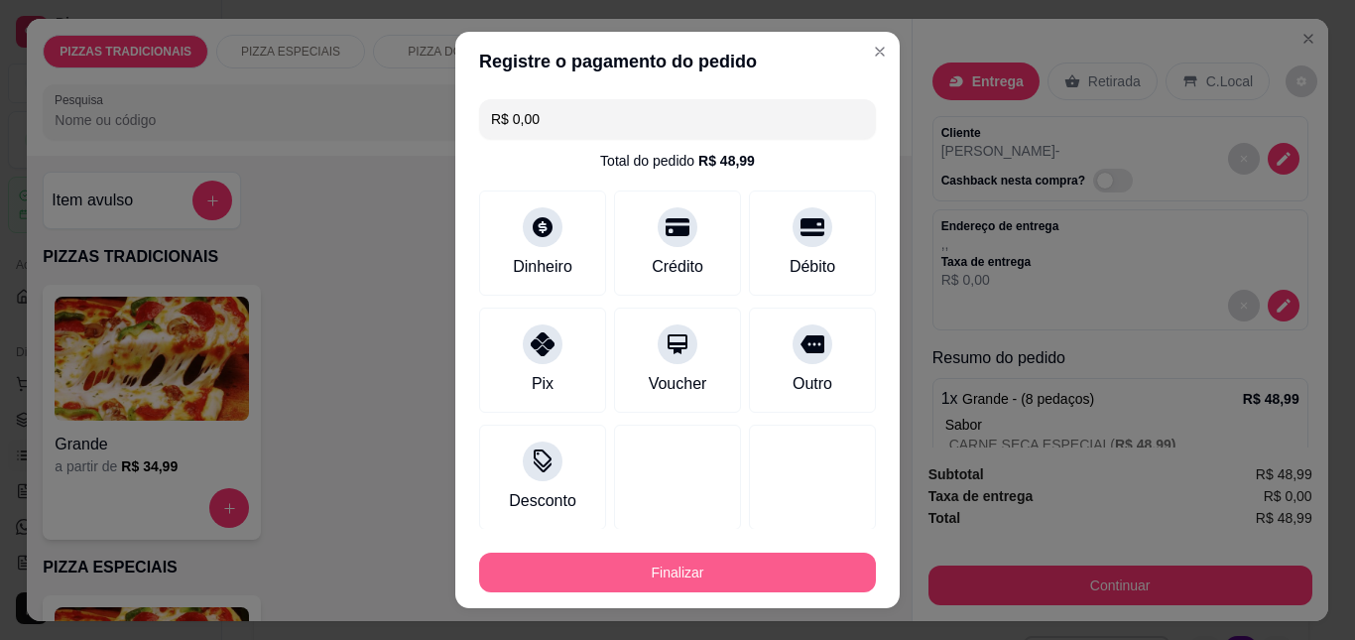
click at [688, 573] on button "Finalizar" at bounding box center [677, 573] width 397 height 40
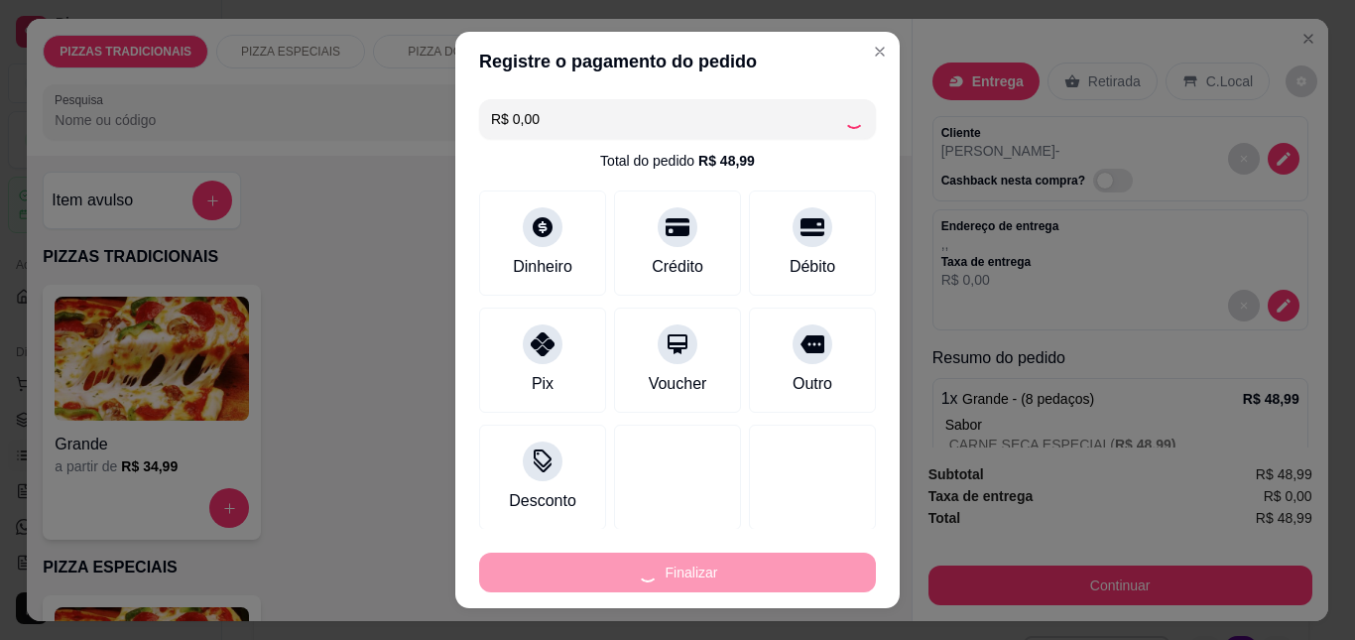
type input "-R$ 48,99"
